Goal: Information Seeking & Learning: Learn about a topic

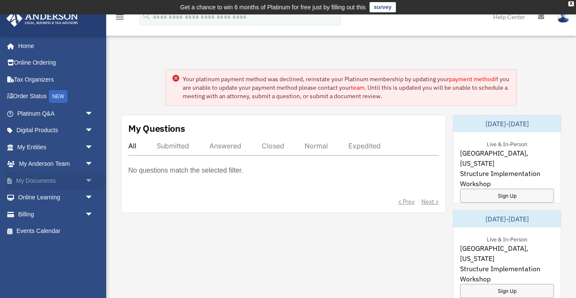
click at [85, 179] on span "arrow_drop_down" at bounding box center [93, 180] width 17 height 17
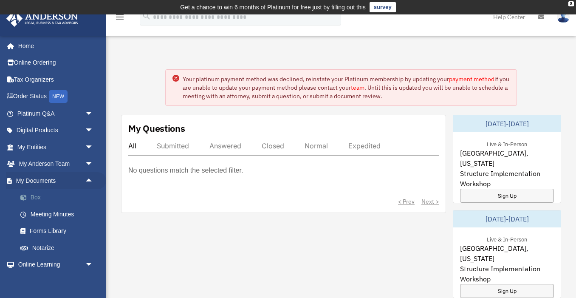
click at [45, 199] on link "Box" at bounding box center [59, 197] width 94 height 17
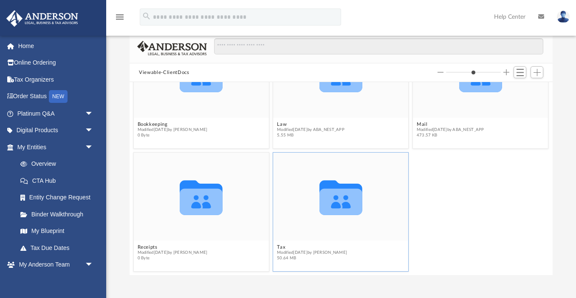
scroll to position [68, 0]
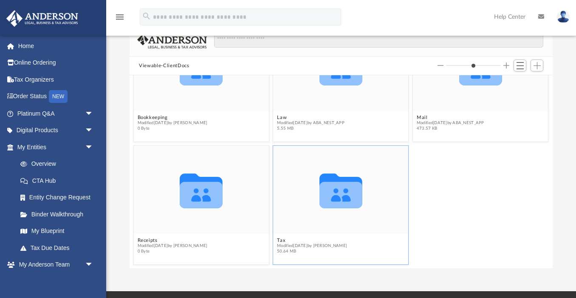
click at [282, 243] on span "Modified [DATE] by [PERSON_NAME]" at bounding box center [312, 246] width 70 height 6
click at [337, 209] on icon "Collaborated Folder" at bounding box center [340, 190] width 81 height 53
click at [282, 239] on button "Tax" at bounding box center [312, 241] width 70 height 6
click at [289, 241] on button "Tax" at bounding box center [312, 241] width 70 height 6
click at [351, 200] on icon "grid" at bounding box center [341, 190] width 43 height 34
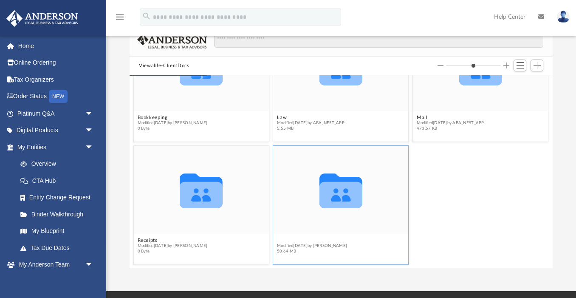
click at [280, 241] on button "Tax" at bounding box center [312, 241] width 70 height 6
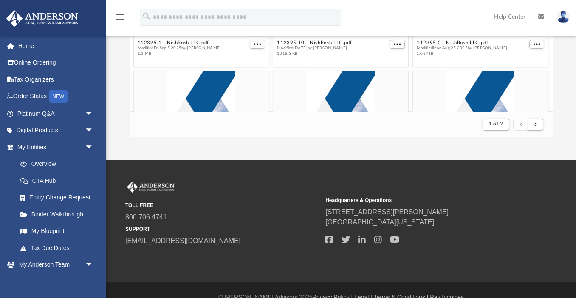
scroll to position [213, 0]
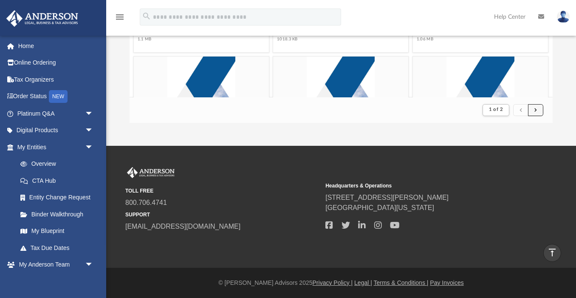
click at [538, 110] on button "submit" at bounding box center [535, 110] width 15 height 12
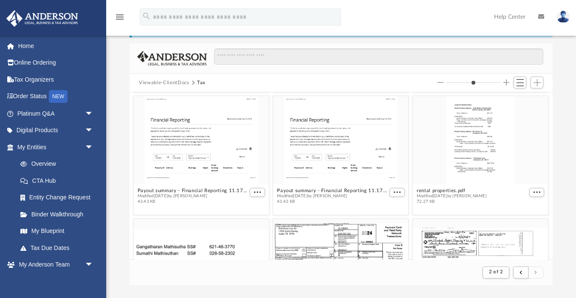
scroll to position [123, 0]
click at [477, 163] on div "grid" at bounding box center [480, 140] width 135 height 88
click at [535, 192] on span "More options" at bounding box center [537, 192] width 7 height 4
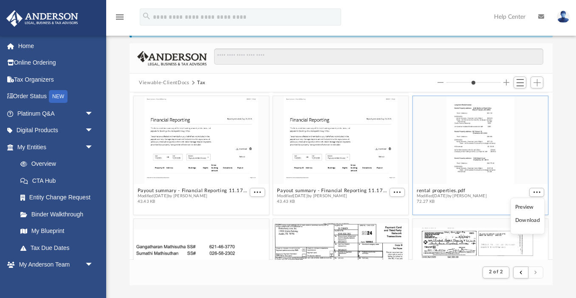
click at [530, 209] on li "Preview" at bounding box center [527, 207] width 25 height 9
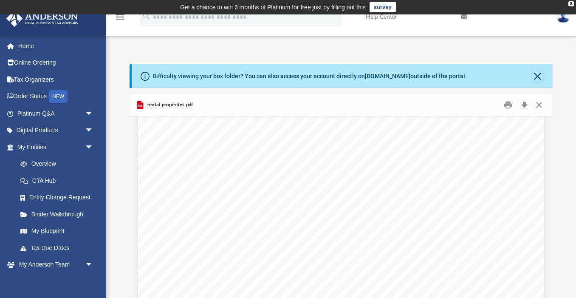
scroll to position [679, 0]
click at [545, 223] on button "Preview" at bounding box center [543, 226] width 19 height 24
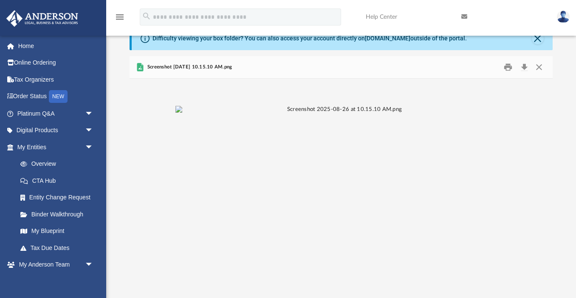
click at [545, 224] on div "File preview" at bounding box center [341, 188] width 423 height 219
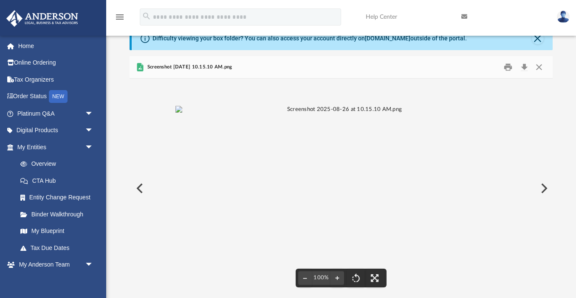
click at [545, 183] on button "Preview" at bounding box center [543, 188] width 19 height 24
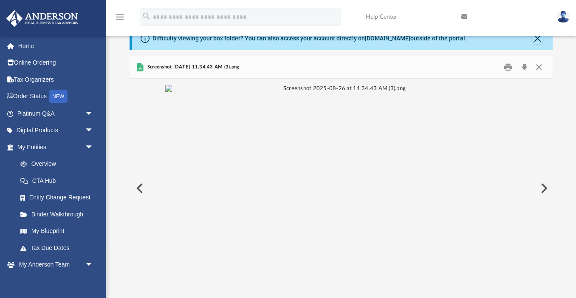
click at [544, 185] on button "Preview" at bounding box center [543, 188] width 19 height 24
click at [544, 186] on button "Preview" at bounding box center [543, 188] width 19 height 24
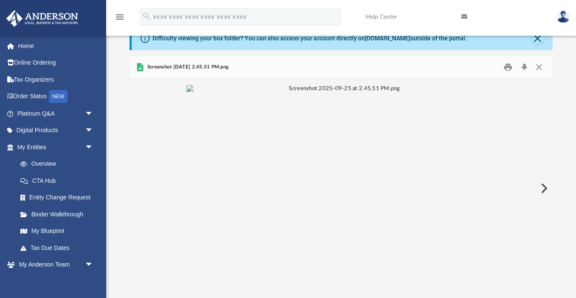
click at [544, 185] on button "Preview" at bounding box center [543, 188] width 19 height 24
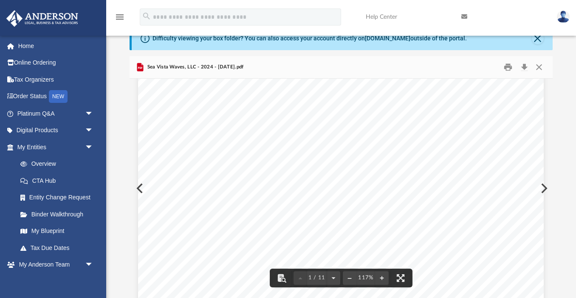
scroll to position [28, 0]
click at [546, 187] on button "Preview" at bounding box center [543, 188] width 19 height 24
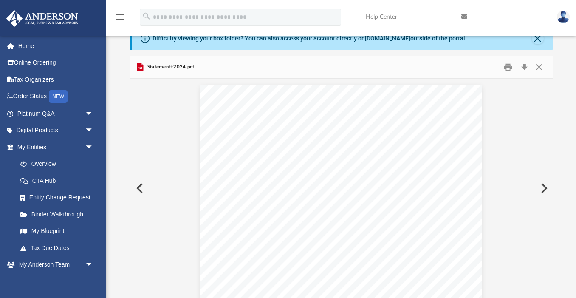
click at [546, 187] on button "Preview" at bounding box center [543, 188] width 19 height 24
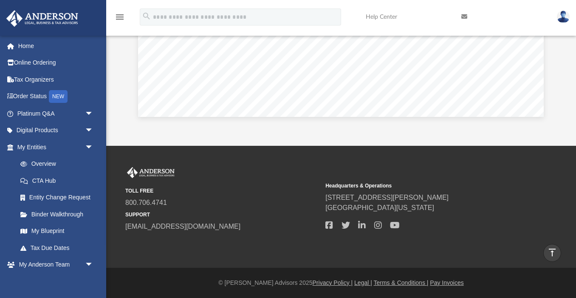
scroll to position [0, 0]
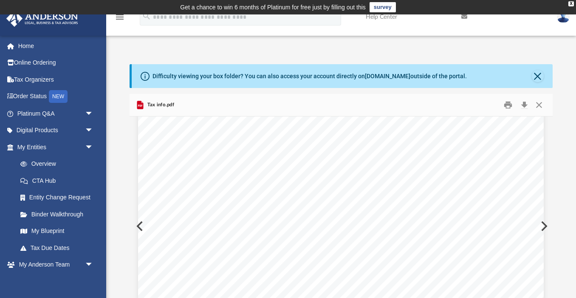
click at [544, 222] on div "23. Estimated Tax Payment : Please confirm if you made any Estimated tax paymen…" at bounding box center [341, 67] width 406 height 525
click at [546, 223] on button "Preview" at bounding box center [543, 226] width 19 height 24
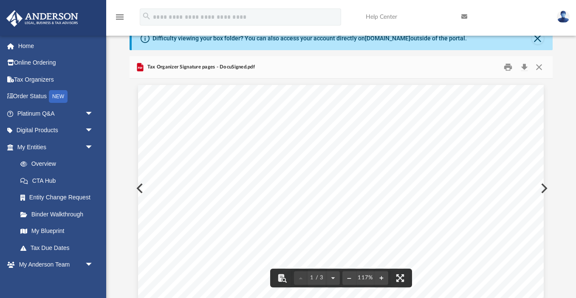
click at [545, 189] on button "Preview" at bounding box center [543, 188] width 19 height 24
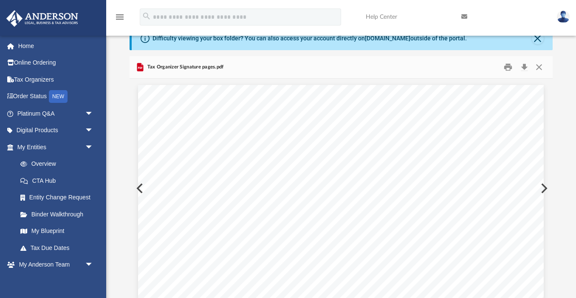
click at [545, 189] on button "Preview" at bounding box center [543, 188] width 19 height 24
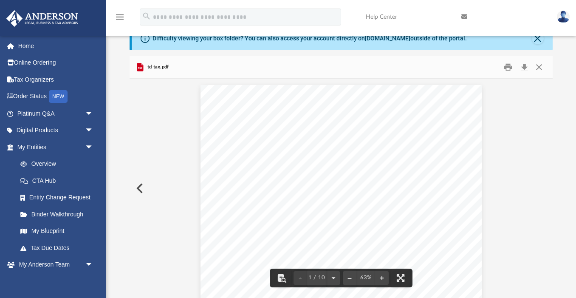
scroll to position [0, 0]
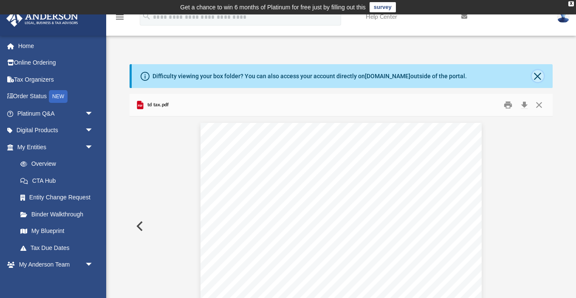
click at [537, 78] on button "Close" at bounding box center [538, 76] width 12 height 12
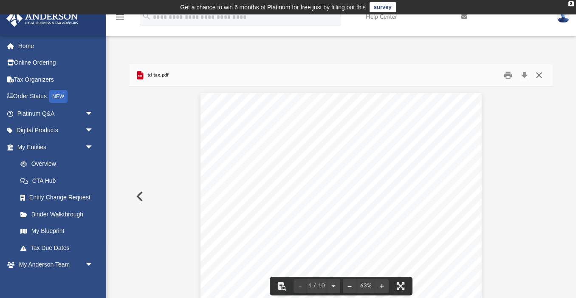
click at [540, 77] on button "Close" at bounding box center [539, 75] width 15 height 13
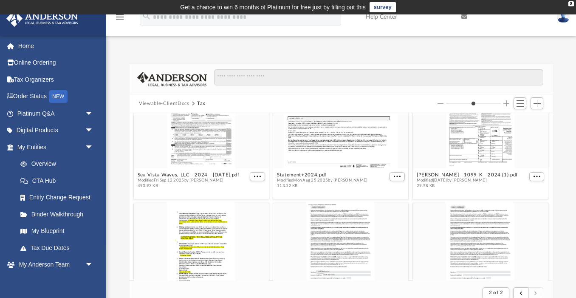
scroll to position [819, 0]
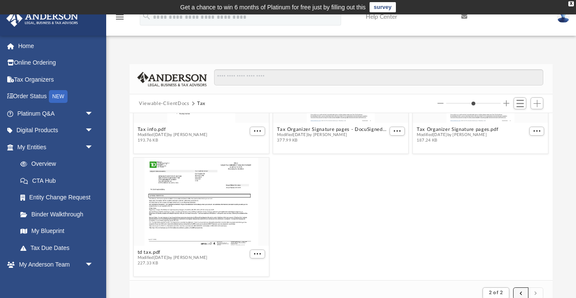
click at [522, 291] on span "submit" at bounding box center [521, 293] width 3 height 5
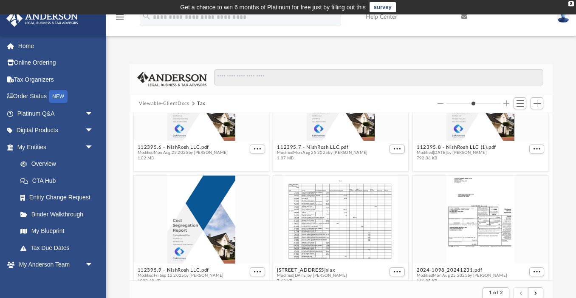
scroll to position [362, 0]
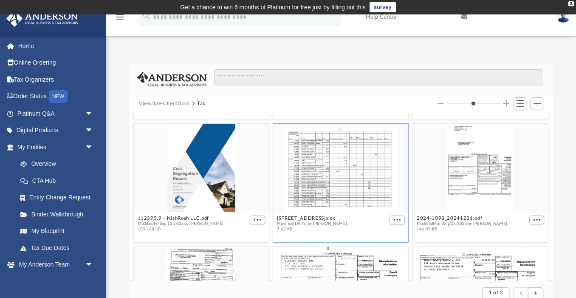
click at [339, 171] on div "grid" at bounding box center [341, 168] width 135 height 88
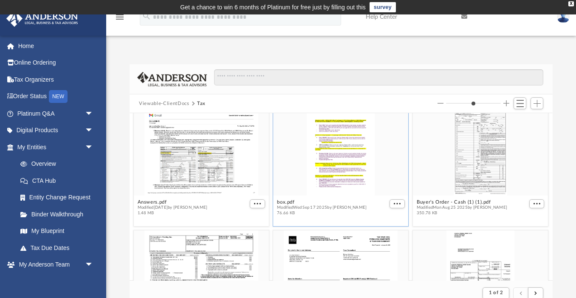
scroll to position [1604, 0]
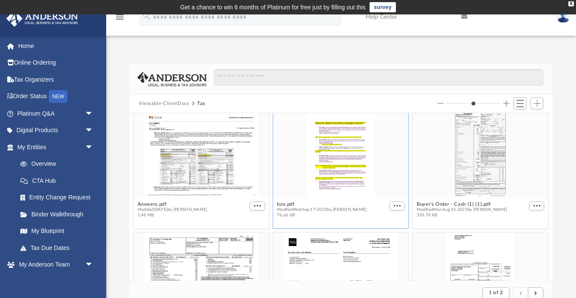
click at [332, 189] on div "grid" at bounding box center [341, 154] width 135 height 88
click at [332, 175] on div "grid" at bounding box center [341, 154] width 135 height 88
click at [397, 204] on figure "box.pdf Modified [DATE] by [PERSON_NAME] 76.66 KB" at bounding box center [341, 165] width 135 height 111
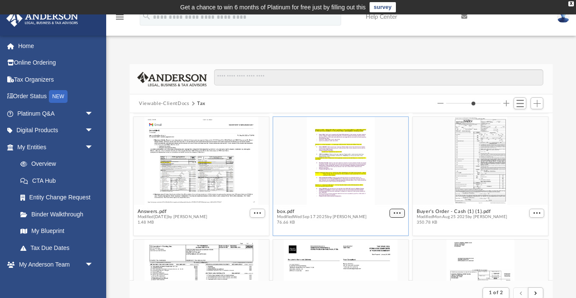
click at [397, 212] on span "More options" at bounding box center [397, 213] width 7 height 4
click at [385, 227] on li "Preview" at bounding box center [388, 228] width 25 height 9
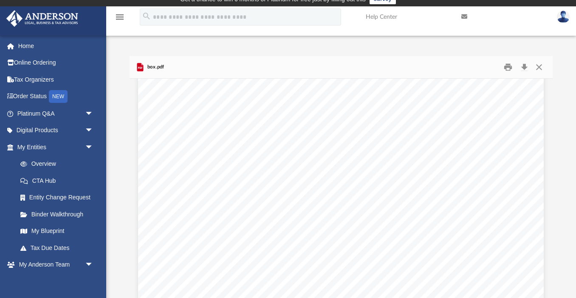
scroll to position [856, 0]
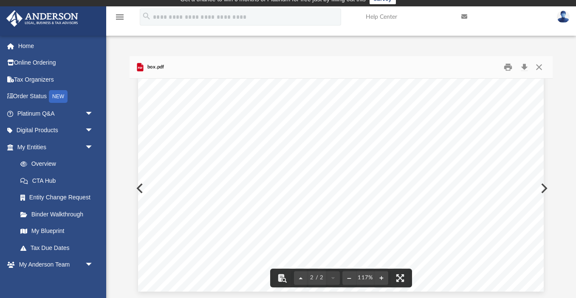
click at [544, 188] on div "• ‘Marion County Healthcare Foundation’ is a non-profit foundation and [PERSON_…" at bounding box center [341, 29] width 406 height 525
click at [546, 187] on button "Preview" at bounding box center [543, 188] width 19 height 24
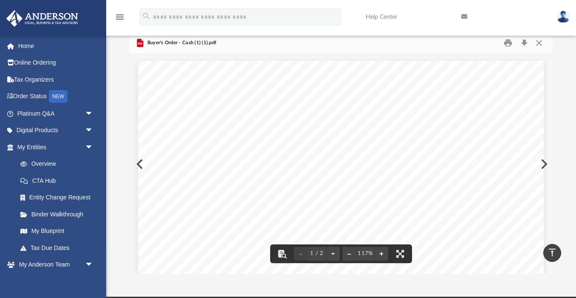
scroll to position [0, 0]
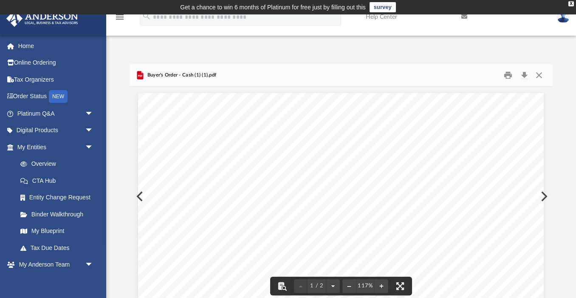
click at [544, 195] on button "Preview" at bounding box center [543, 196] width 19 height 24
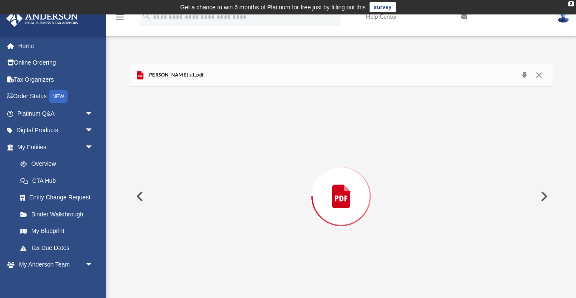
scroll to position [8, 0]
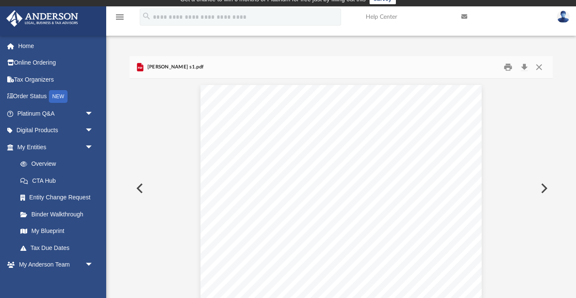
click at [546, 189] on button "Preview" at bounding box center [543, 188] width 19 height 24
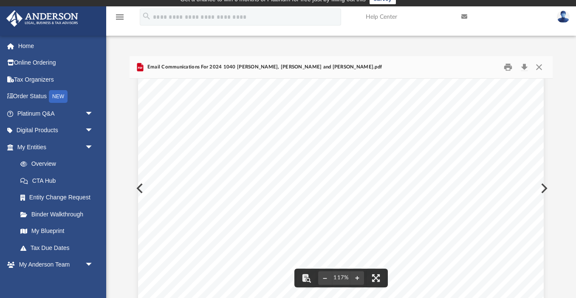
scroll to position [318, 0]
click at [544, 186] on div "[PERSON_NAME] <[PERSON_NAME][EMAIL_ADDRESS][PERSON_NAME][DOMAIN_NAME]> 2024 104…" at bounding box center [341, 29] width 406 height 525
click at [545, 187] on button "Preview" at bounding box center [543, 188] width 19 height 24
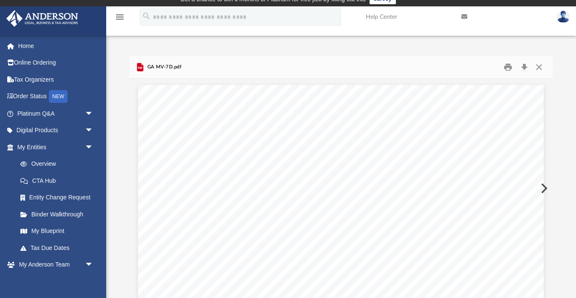
click at [545, 187] on button "Preview" at bounding box center [543, 188] width 19 height 24
click at [545, 188] on button "Preview" at bounding box center [543, 188] width 19 height 24
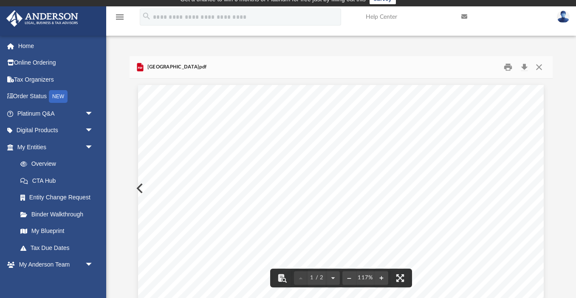
click at [136, 190] on button "Preview" at bounding box center [139, 188] width 19 height 24
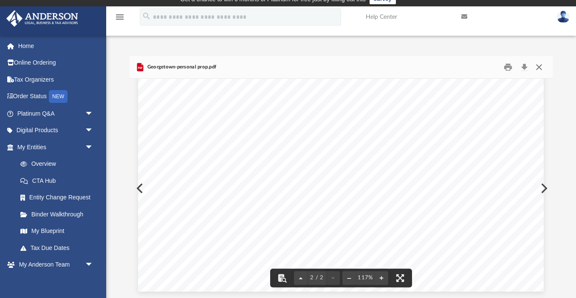
click at [539, 66] on button "Close" at bounding box center [539, 67] width 15 height 13
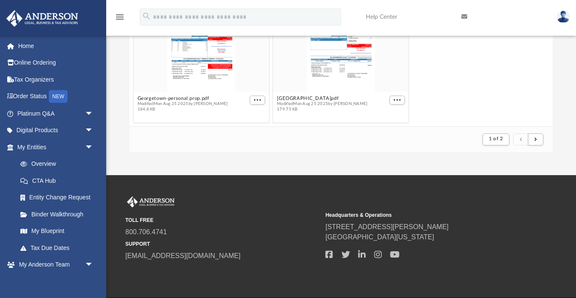
scroll to position [157, 0]
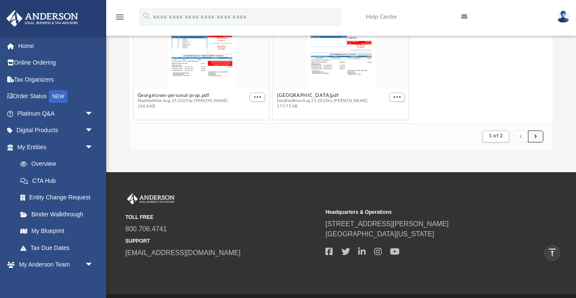
click at [535, 139] on button "submit" at bounding box center [535, 136] width 15 height 12
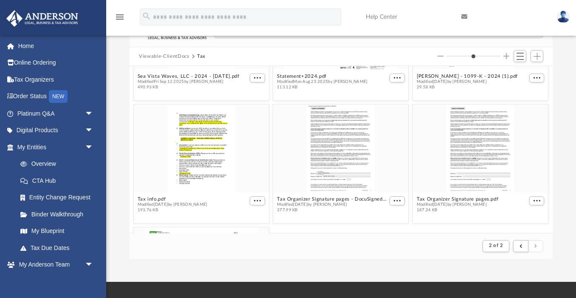
scroll to position [704, 0]
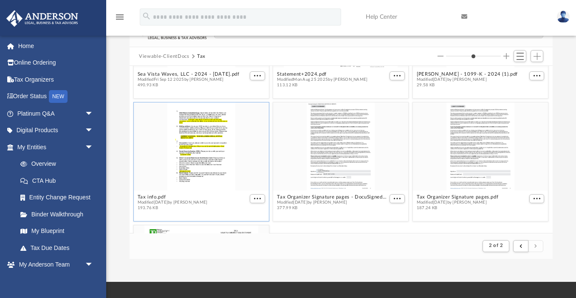
click at [226, 141] on div "grid" at bounding box center [201, 146] width 135 height 88
click at [210, 145] on div "grid" at bounding box center [201, 146] width 135 height 88
click at [256, 196] on span "More options" at bounding box center [258, 198] width 7 height 4
click at [251, 168] on li "Preview" at bounding box center [248, 168] width 25 height 9
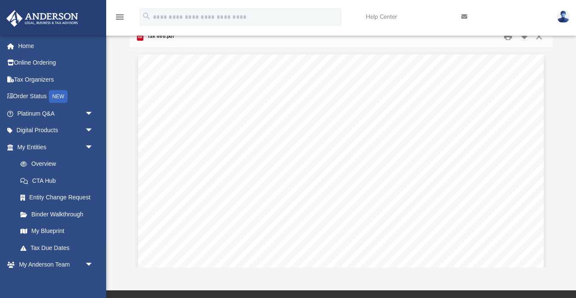
scroll to position [0, 0]
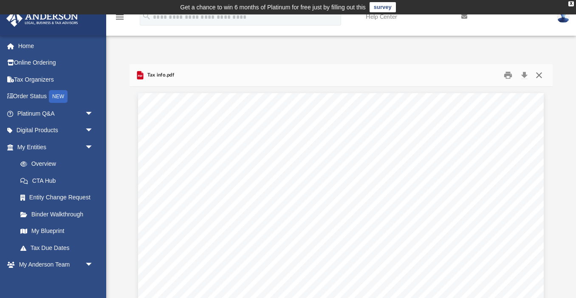
click at [540, 76] on button "Close" at bounding box center [539, 75] width 15 height 13
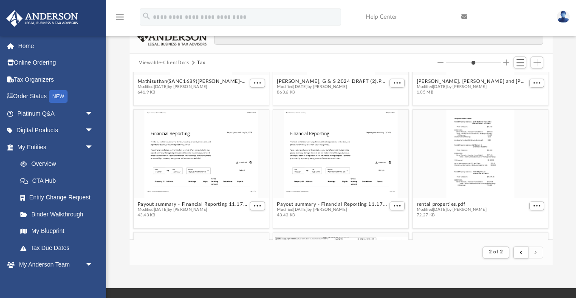
scroll to position [90, 0]
click at [469, 156] on div "grid" at bounding box center [480, 153] width 135 height 88
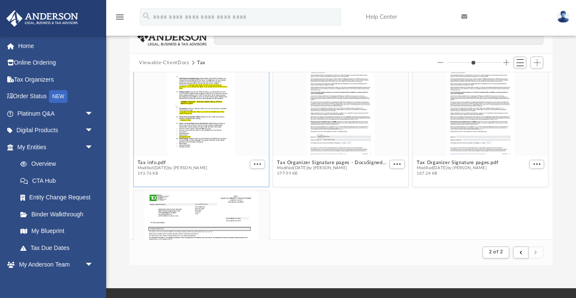
scroll to position [819, 0]
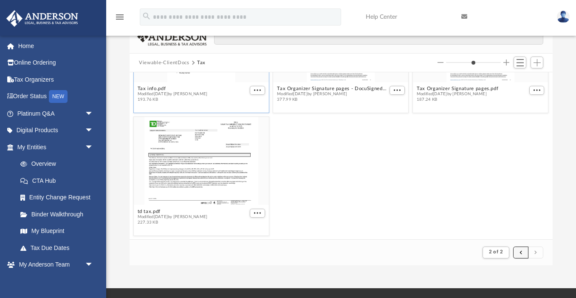
click at [520, 252] on button "submit" at bounding box center [520, 252] width 15 height 12
click at [521, 252] on span "submit" at bounding box center [521, 252] width 3 height 5
click at [518, 251] on button "submit" at bounding box center [520, 252] width 15 height 12
click at [518, 252] on button "submit" at bounding box center [520, 252] width 15 height 12
click at [501, 252] on span "2 of 2" at bounding box center [496, 251] width 14 height 5
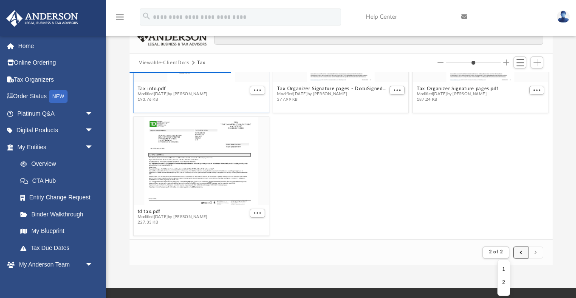
click at [520, 251] on span "submit" at bounding box center [521, 252] width 3 height 5
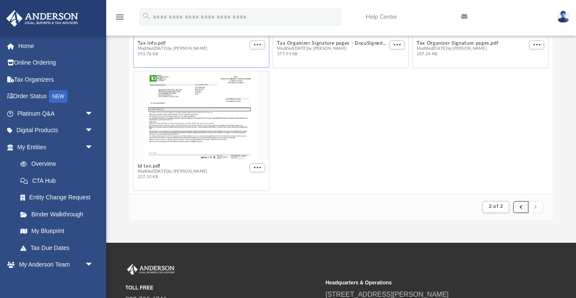
scroll to position [87, 0]
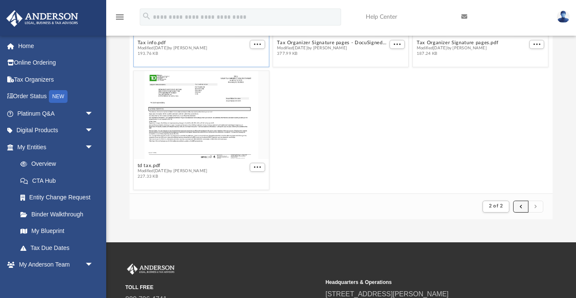
click at [523, 204] on button "submit" at bounding box center [520, 207] width 15 height 12
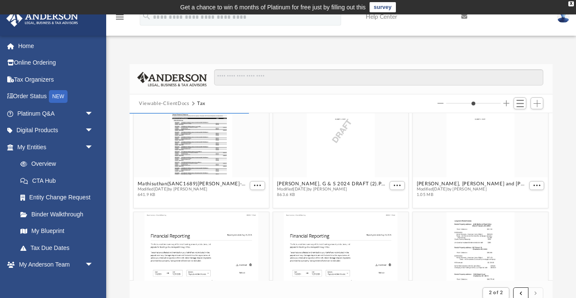
scroll to position [0, 0]
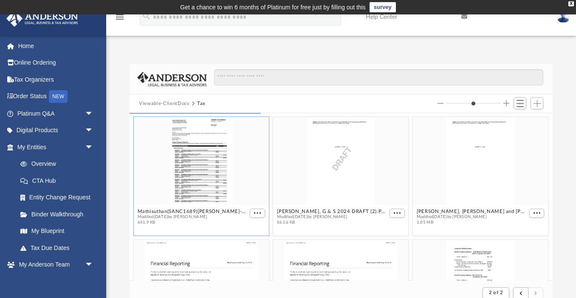
type input "*"
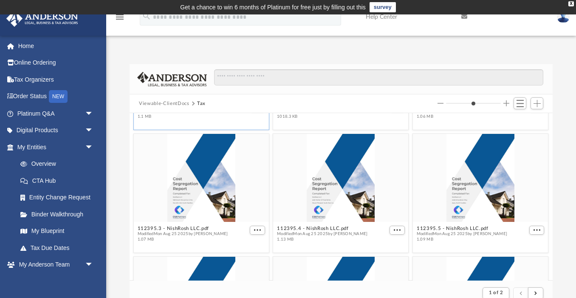
scroll to position [167, 0]
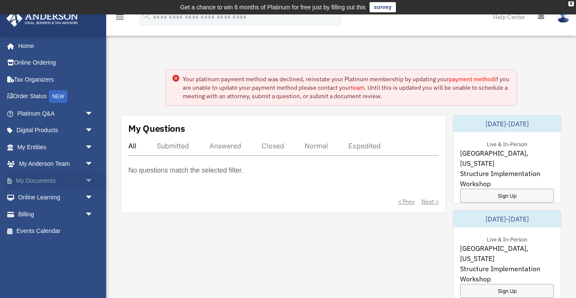
click at [43, 179] on link "My Documents arrow_drop_down" at bounding box center [56, 180] width 100 height 17
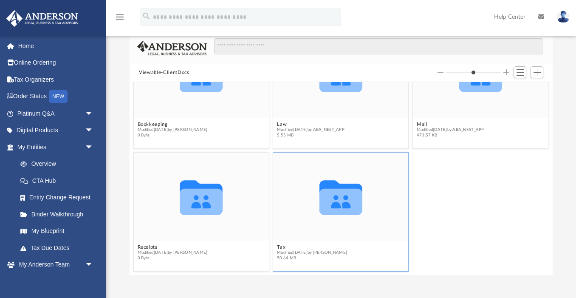
scroll to position [66, 0]
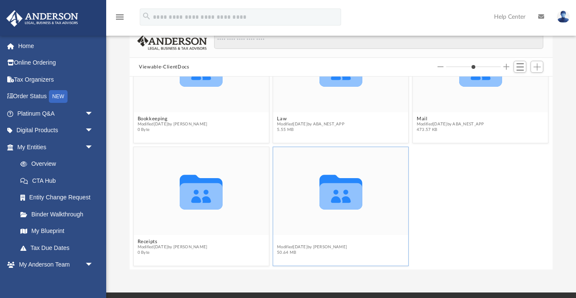
click at [281, 241] on button "Tax" at bounding box center [312, 242] width 70 height 6
click at [347, 199] on icon "grid" at bounding box center [341, 192] width 43 height 34
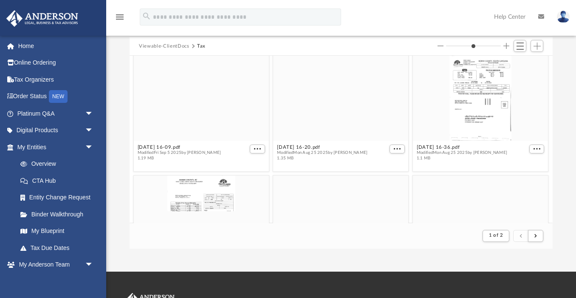
scroll to position [737, 0]
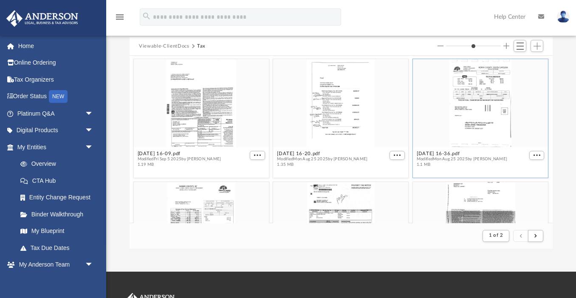
click at [488, 106] on div "grid" at bounding box center [480, 103] width 135 height 88
click at [535, 154] on span "More options" at bounding box center [537, 155] width 7 height 4
click at [529, 171] on li "Preview" at bounding box center [527, 170] width 25 height 9
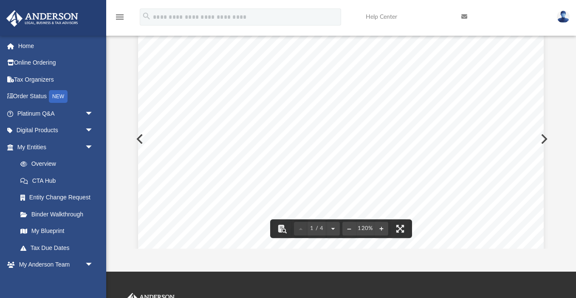
scroll to position [254, 0]
click at [543, 140] on div "Page 1" at bounding box center [341, 70] width 406 height 577
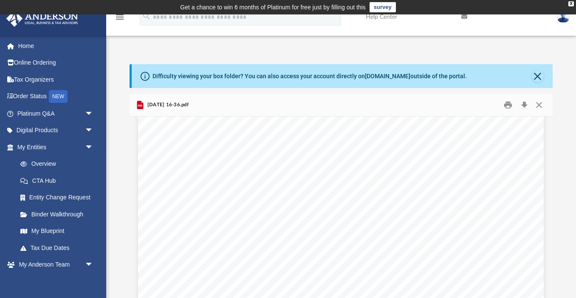
scroll to position [1875, 0]
click at [545, 226] on button "Preview" at bounding box center [543, 226] width 19 height 24
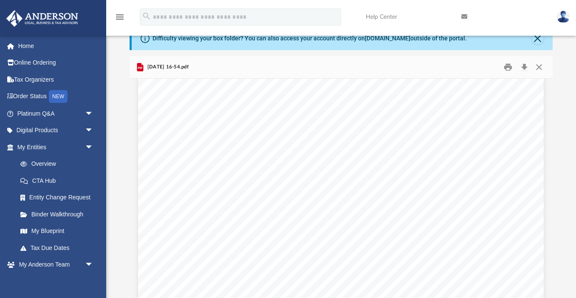
scroll to position [0, 0]
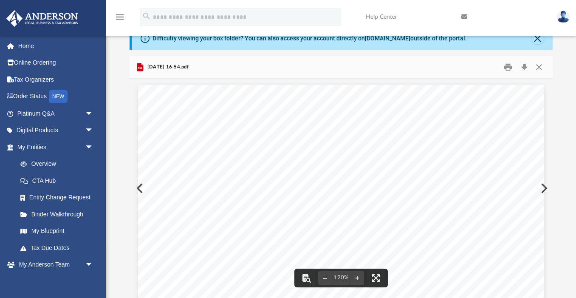
click at [544, 185] on button "Preview" at bounding box center [543, 188] width 19 height 24
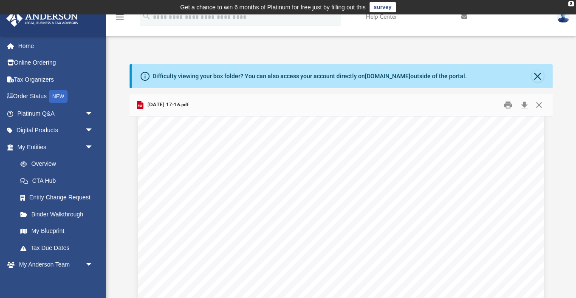
scroll to position [613, 0]
click at [546, 224] on button "Preview" at bounding box center [543, 226] width 19 height 24
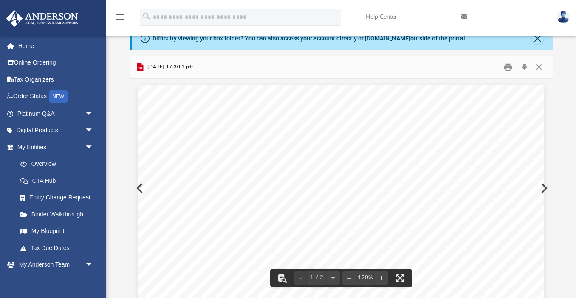
click at [545, 186] on button "Preview" at bounding box center [543, 188] width 19 height 24
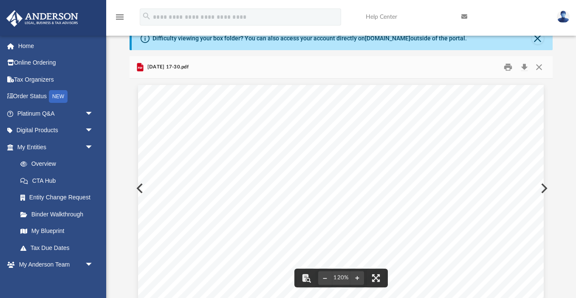
click at [546, 186] on button "Preview" at bounding box center [543, 188] width 19 height 24
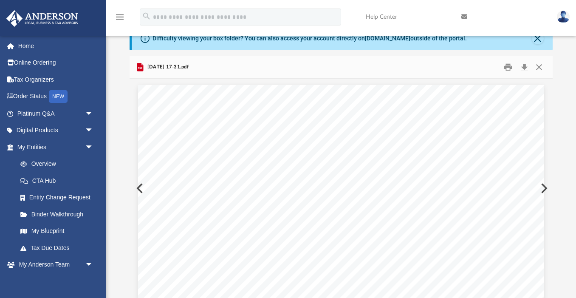
click at [546, 185] on button "Preview" at bounding box center [543, 188] width 19 height 24
click at [546, 186] on button "Preview" at bounding box center [543, 188] width 19 height 24
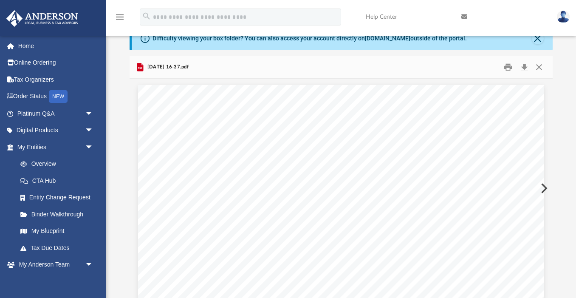
click at [546, 187] on button "Preview" at bounding box center [543, 188] width 19 height 24
click at [546, 186] on button "Preview" at bounding box center [543, 188] width 19 height 24
click at [546, 187] on button "Preview" at bounding box center [543, 188] width 19 height 24
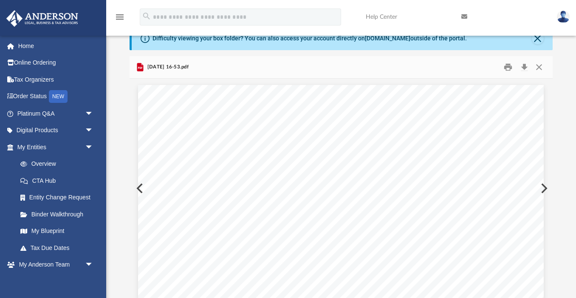
click at [546, 188] on button "Preview" at bounding box center [543, 188] width 19 height 24
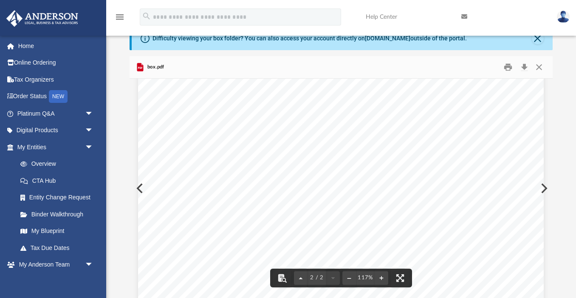
scroll to position [856, 0]
click at [544, 186] on div "• ‘Marion County Healthcare Foundation’ is a non-profit foundation and [PERSON_…" at bounding box center [341, 29] width 406 height 525
click at [546, 188] on button "Preview" at bounding box center [543, 188] width 19 height 24
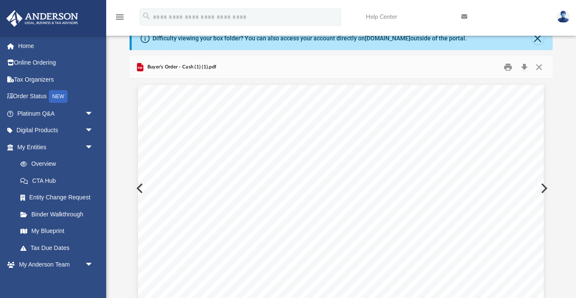
click at [546, 188] on button "Preview" at bounding box center [543, 188] width 19 height 24
click at [546, 190] on button "Preview" at bounding box center [543, 188] width 19 height 24
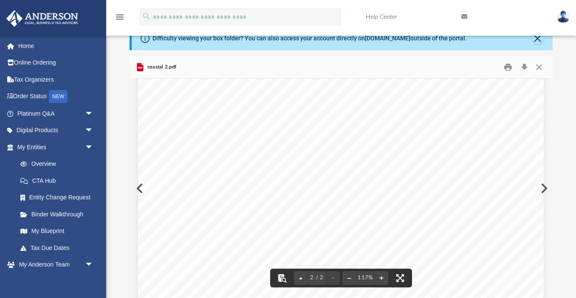
scroll to position [665, 0]
click at [544, 187] on div "Page 2" at bounding box center [341, 220] width 406 height 525
click at [546, 187] on button "Preview" at bounding box center [543, 188] width 19 height 24
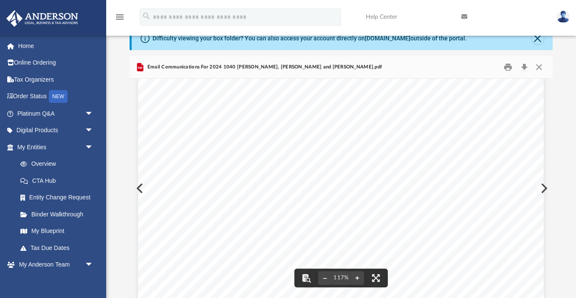
scroll to position [47, 0]
click at [545, 187] on button "Preview" at bounding box center [543, 188] width 19 height 24
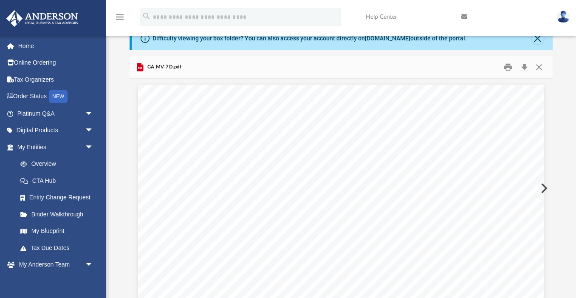
click at [545, 187] on button "Preview" at bounding box center [543, 188] width 19 height 24
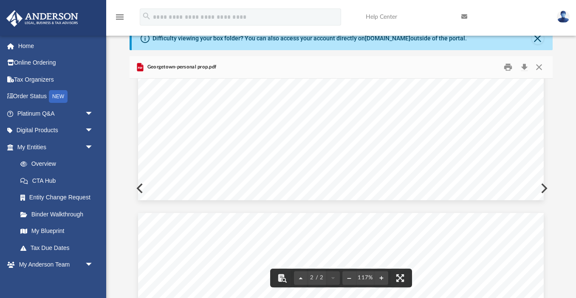
scroll to position [273, 0]
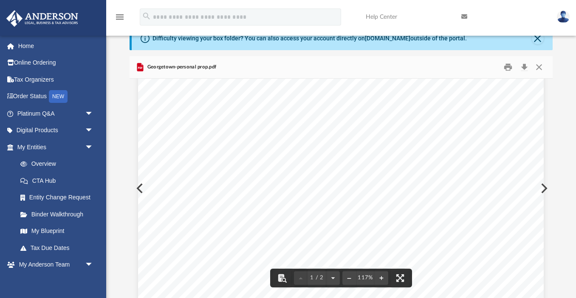
click at [546, 187] on button "Preview" at bounding box center [543, 188] width 19 height 24
click at [539, 66] on button "Close" at bounding box center [539, 67] width 15 height 13
type input "*"
